Goal: Check status: Check status

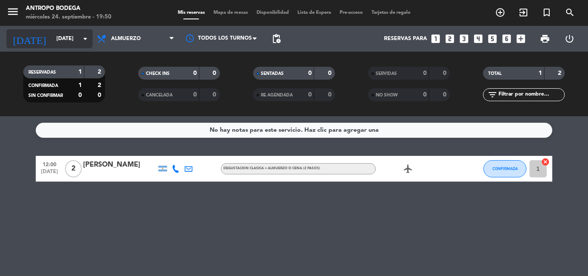
click at [74, 34] on input "[DATE]" at bounding box center [88, 38] width 73 height 15
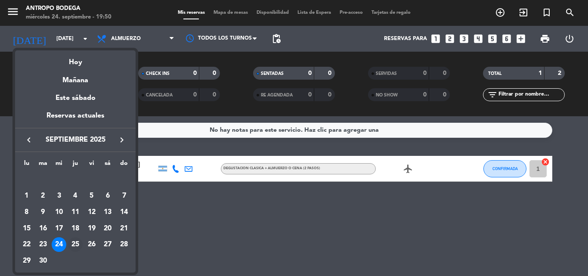
click at [75, 245] on div "25" at bounding box center [75, 244] width 15 height 15
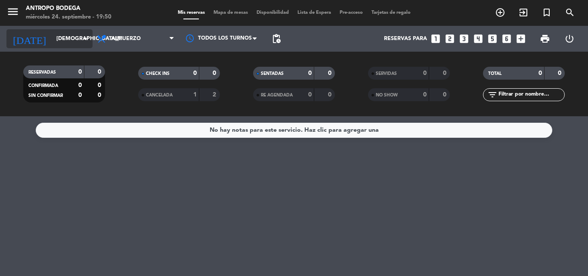
click at [81, 44] on input "[DEMOGRAPHIC_DATA][DATE]" at bounding box center [88, 38] width 73 height 15
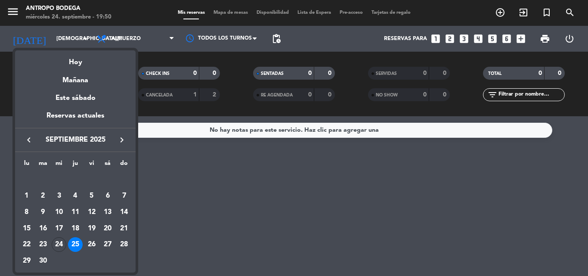
click at [332, 193] on div at bounding box center [294, 138] width 588 height 276
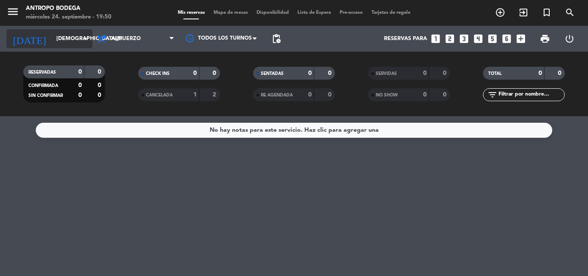
click at [87, 40] on icon "arrow_drop_down" at bounding box center [85, 39] width 10 height 10
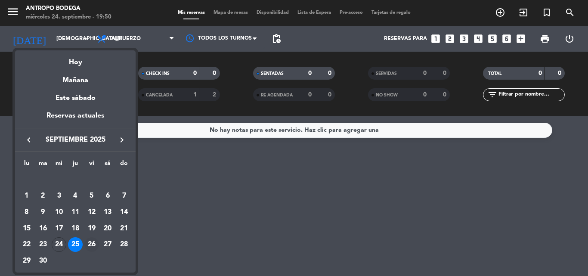
click at [95, 240] on div "26" at bounding box center [91, 244] width 15 height 15
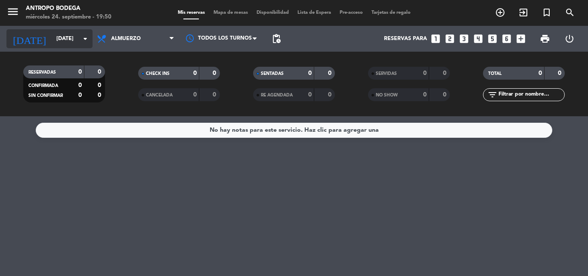
click at [89, 41] on icon "arrow_drop_down" at bounding box center [85, 39] width 10 height 10
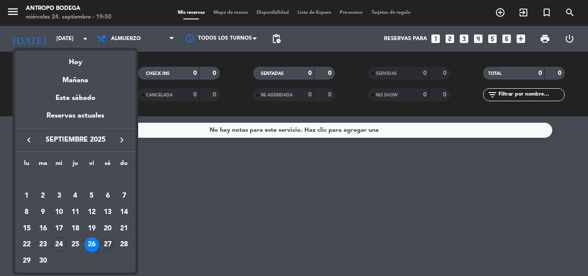
click at [104, 247] on div "27" at bounding box center [107, 244] width 15 height 15
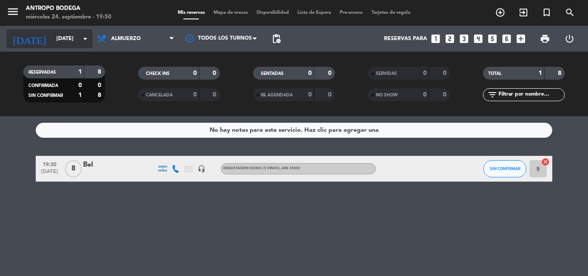
click at [83, 44] on input "[DATE]" at bounding box center [88, 38] width 73 height 15
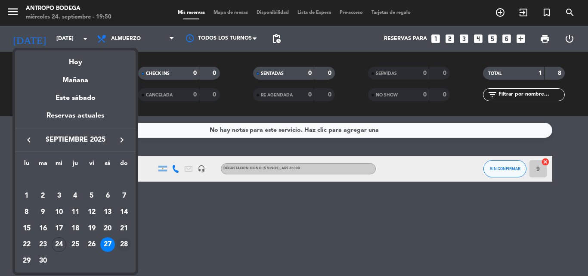
click at [126, 244] on div "28" at bounding box center [124, 244] width 15 height 15
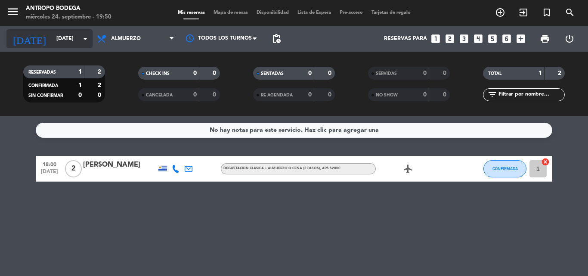
click at [81, 32] on input "[DATE]" at bounding box center [88, 38] width 73 height 15
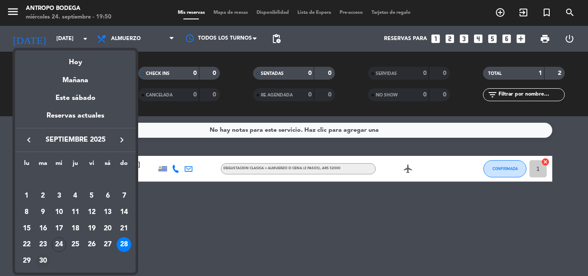
click at [40, 256] on div "30" at bounding box center [43, 261] width 15 height 15
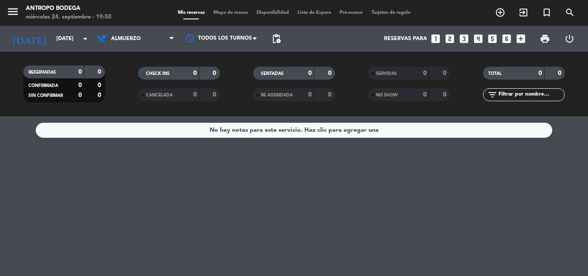
click at [59, 28] on div "[DATE] [DATE] arrow_drop_down" at bounding box center [49, 39] width 86 height 26
click at [55, 35] on input "[DATE]" at bounding box center [88, 38] width 73 height 15
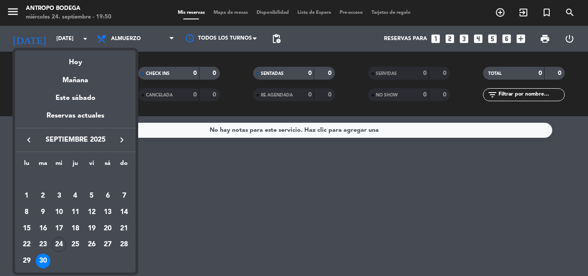
drag, startPoint x: 123, startPoint y: 143, endPoint x: 27, endPoint y: 157, distance: 97.0
click at [123, 143] on icon "keyboard_arrow_right" at bounding box center [122, 140] width 10 height 10
click at [54, 191] on div "1" at bounding box center [59, 196] width 15 height 15
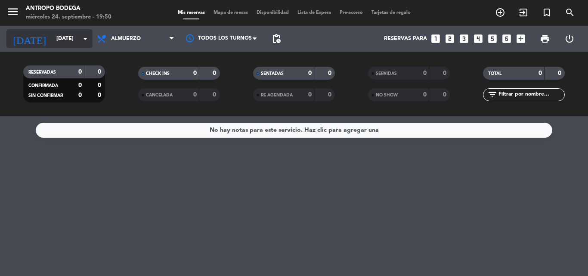
click at [78, 47] on div "[DATE] [DATE] arrow_drop_down" at bounding box center [49, 38] width 86 height 19
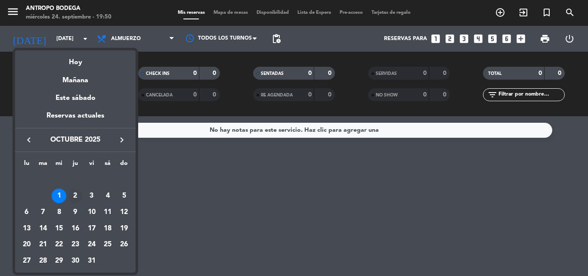
click at [77, 198] on div "2" at bounding box center [75, 196] width 15 height 15
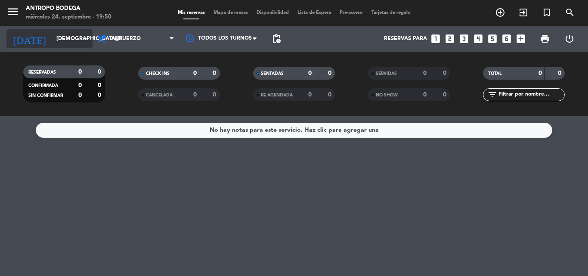
click at [67, 42] on input "[DEMOGRAPHIC_DATA][DATE]" at bounding box center [88, 38] width 73 height 15
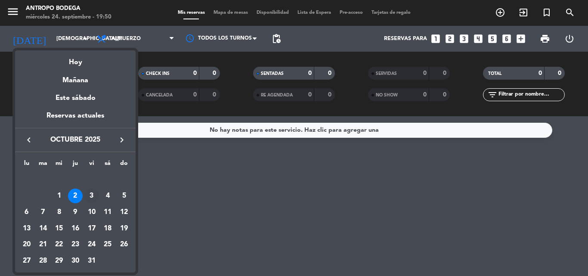
click at [90, 195] on div "3" at bounding box center [91, 196] width 15 height 15
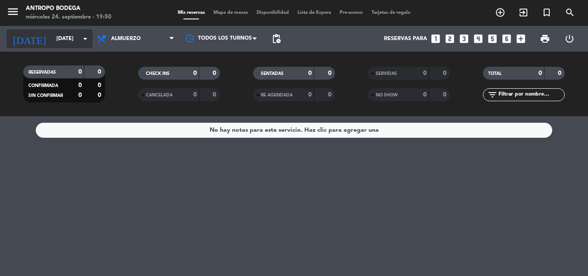
click at [73, 43] on input "[DATE]" at bounding box center [88, 38] width 73 height 15
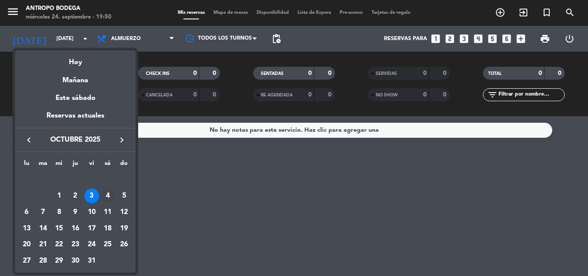
click at [106, 194] on div "4" at bounding box center [107, 196] width 15 height 15
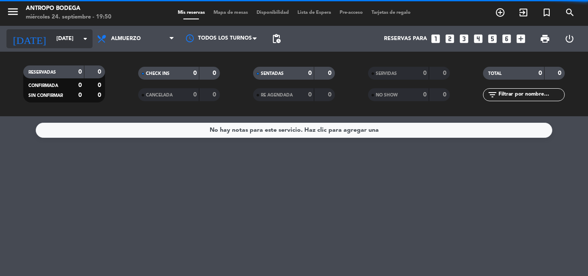
click at [52, 36] on input "[DATE]" at bounding box center [88, 38] width 73 height 15
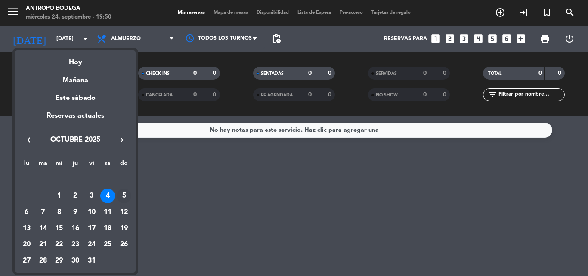
click at [123, 196] on div "5" at bounding box center [124, 196] width 15 height 15
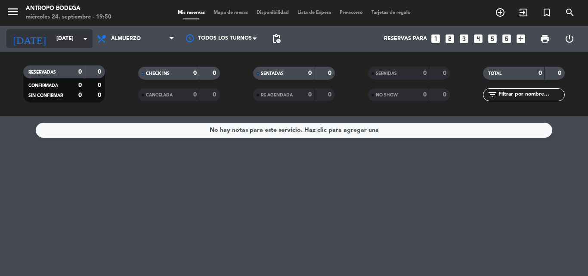
click at [52, 33] on input "[DATE]" at bounding box center [88, 38] width 73 height 15
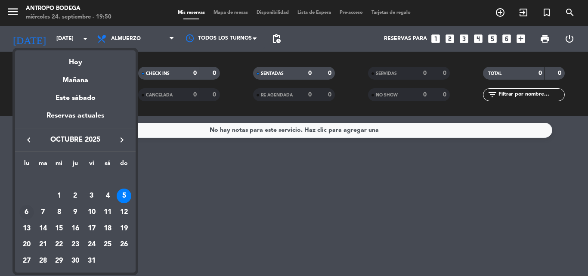
click at [24, 211] on div "6" at bounding box center [26, 212] width 15 height 15
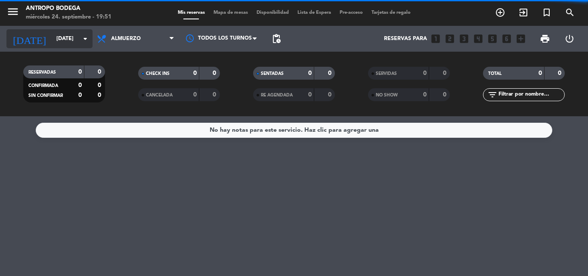
click at [55, 41] on input "[DATE]" at bounding box center [88, 38] width 73 height 15
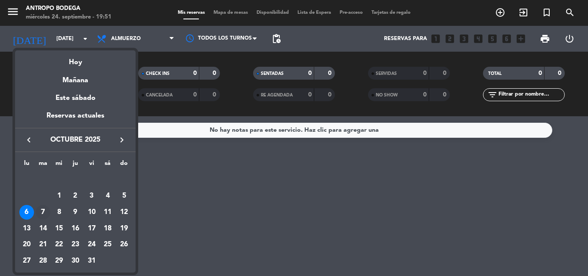
click at [40, 217] on div "7" at bounding box center [43, 212] width 15 height 15
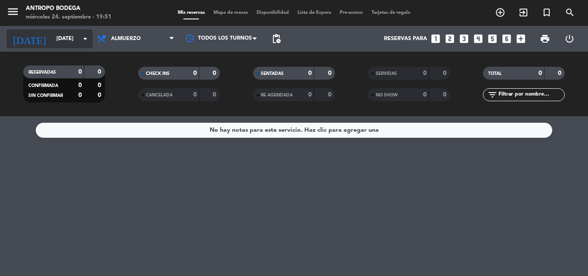
click at [75, 32] on input "[DATE]" at bounding box center [88, 38] width 73 height 15
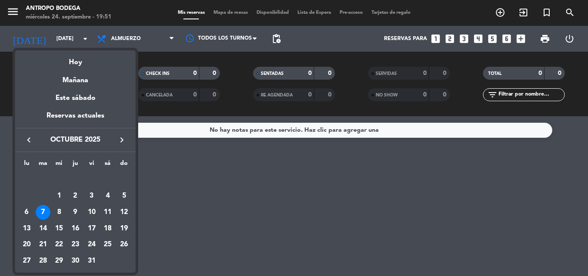
click at [31, 141] on icon "keyboard_arrow_left" at bounding box center [29, 140] width 10 height 10
click at [55, 245] on div "24" at bounding box center [59, 244] width 15 height 15
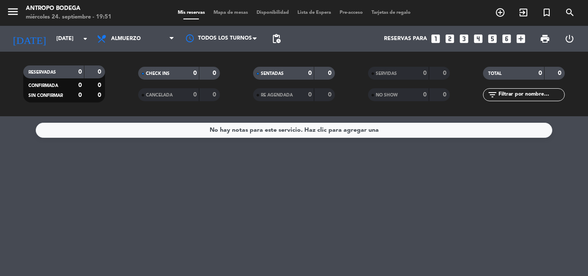
type input "[DATE]"
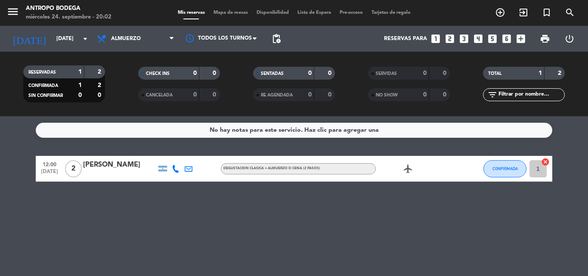
click at [383, 230] on div "No hay notas para este servicio. Haz clic para agregar una 12:00 [DATE] 2 [PERS…" at bounding box center [294, 196] width 588 height 160
